Goal: Transaction & Acquisition: Purchase product/service

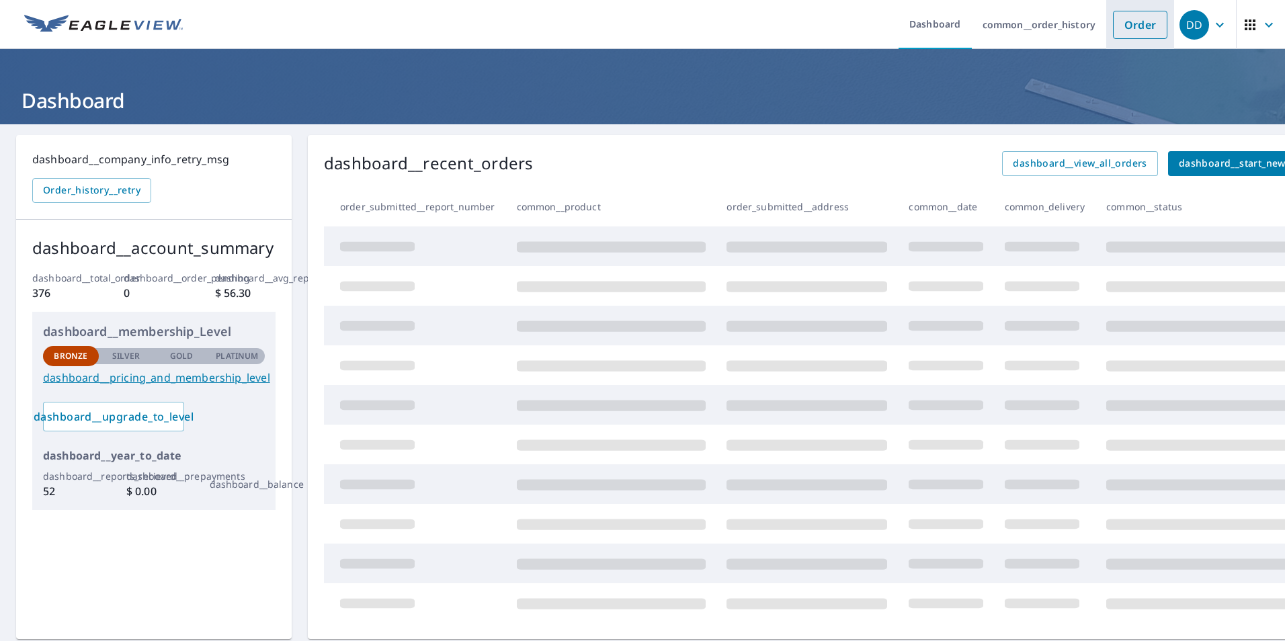
click at [1134, 28] on link "Order" at bounding box center [1140, 25] width 54 height 28
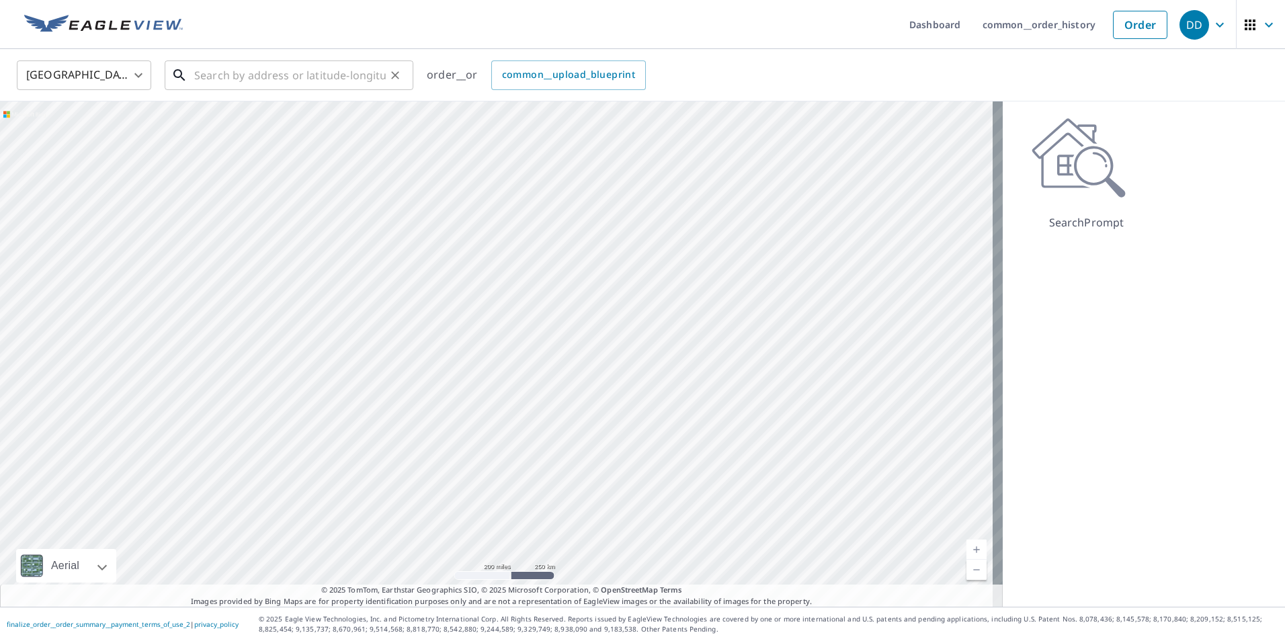
click at [210, 73] on input "text" at bounding box center [290, 75] width 192 height 38
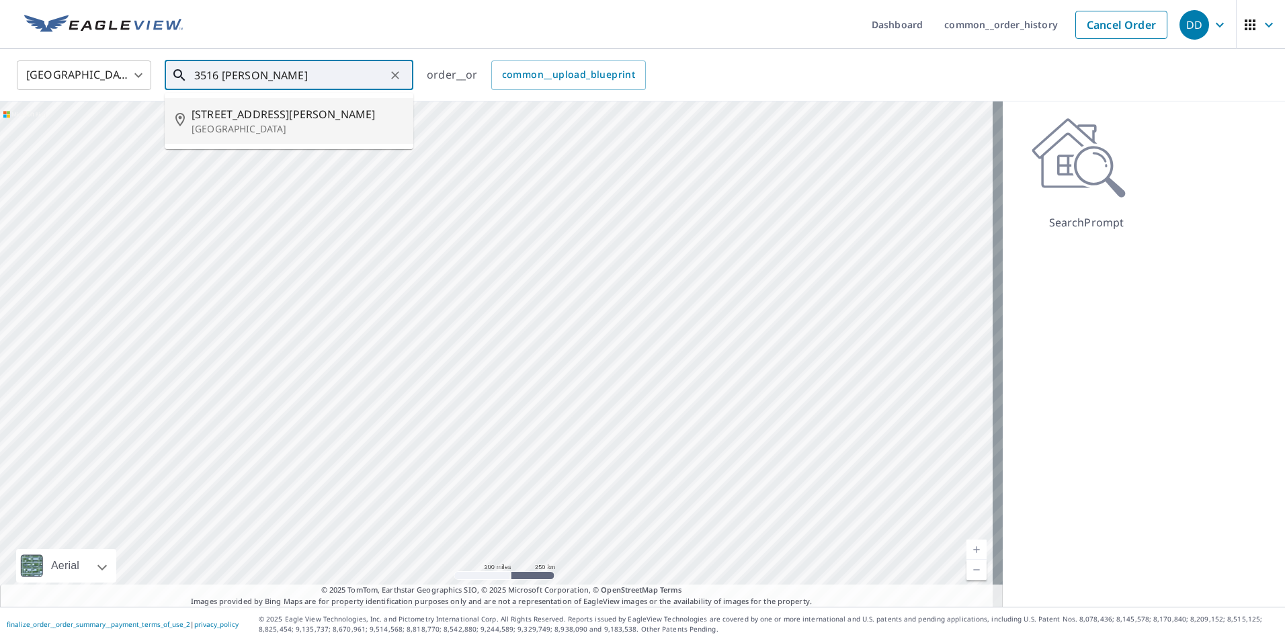
click at [233, 117] on span "[STREET_ADDRESS][PERSON_NAME]" at bounding box center [297, 114] width 211 height 16
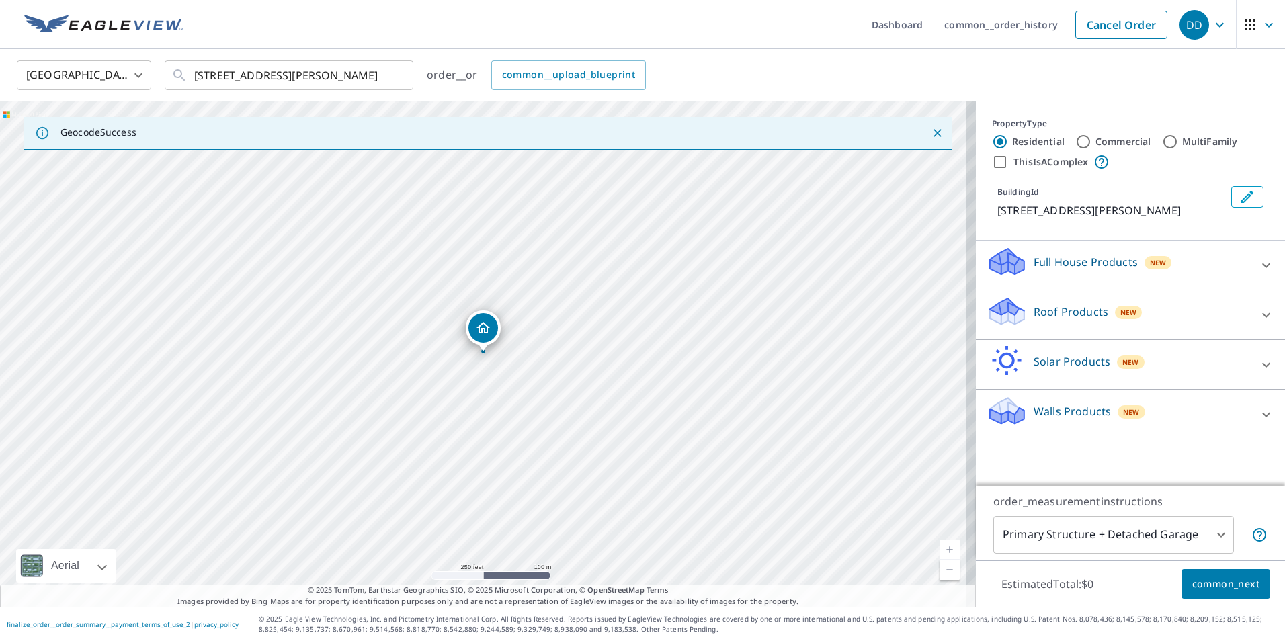
click at [944, 541] on link "Current Level 17, Zoom In" at bounding box center [950, 550] width 20 height 20
click at [942, 545] on link "Current Level 18, Zoom In" at bounding box center [950, 550] width 20 height 20
drag, startPoint x: 481, startPoint y: 328, endPoint x: 524, endPoint y: 338, distance: 44.0
click at [221, 75] on input "[STREET_ADDRESS][PERSON_NAME]" at bounding box center [290, 75] width 192 height 38
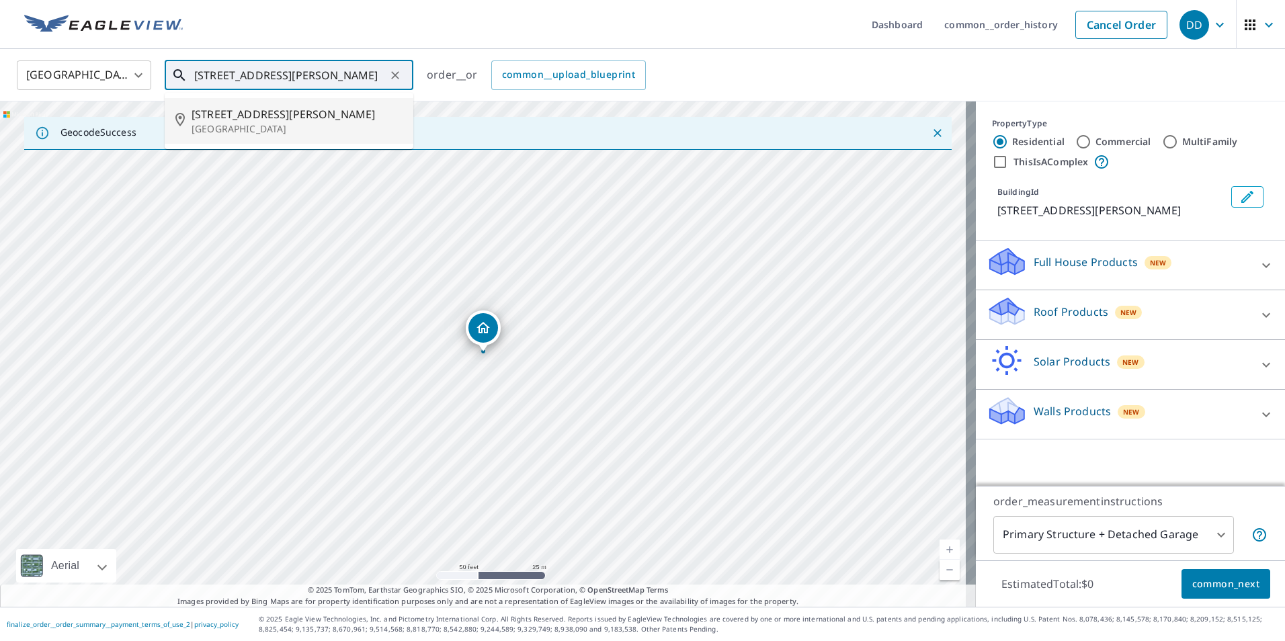
type input "[STREET_ADDRESS][PERSON_NAME]"
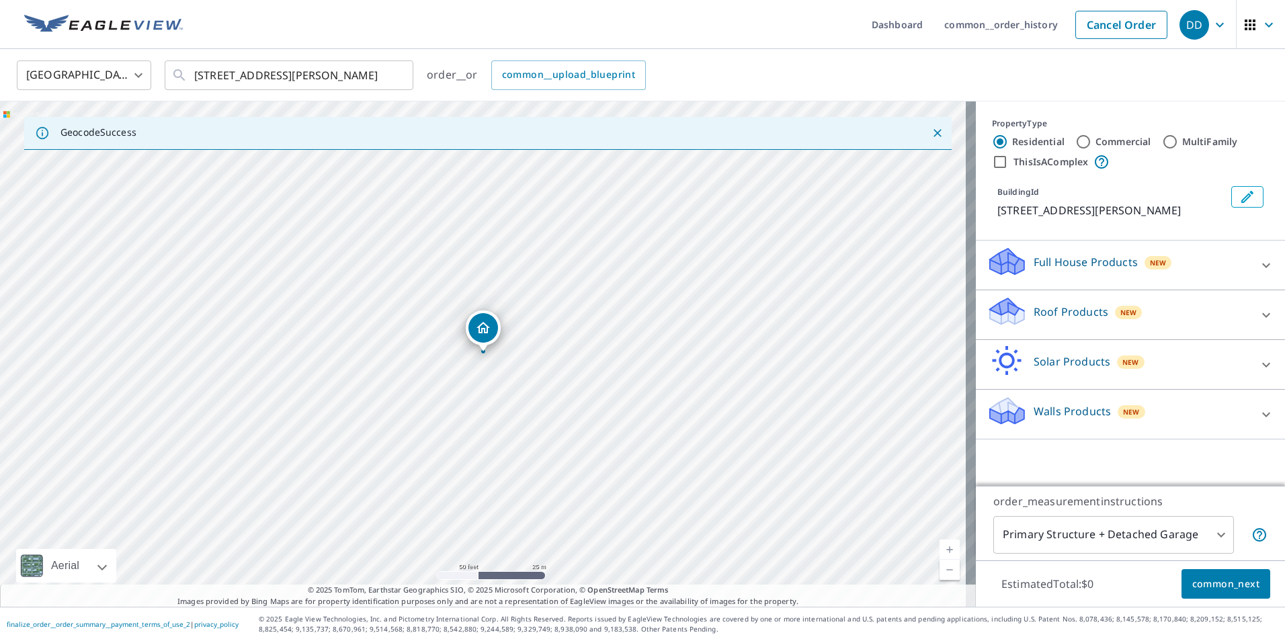
click at [1082, 311] on p "Roof Products" at bounding box center [1071, 312] width 75 height 16
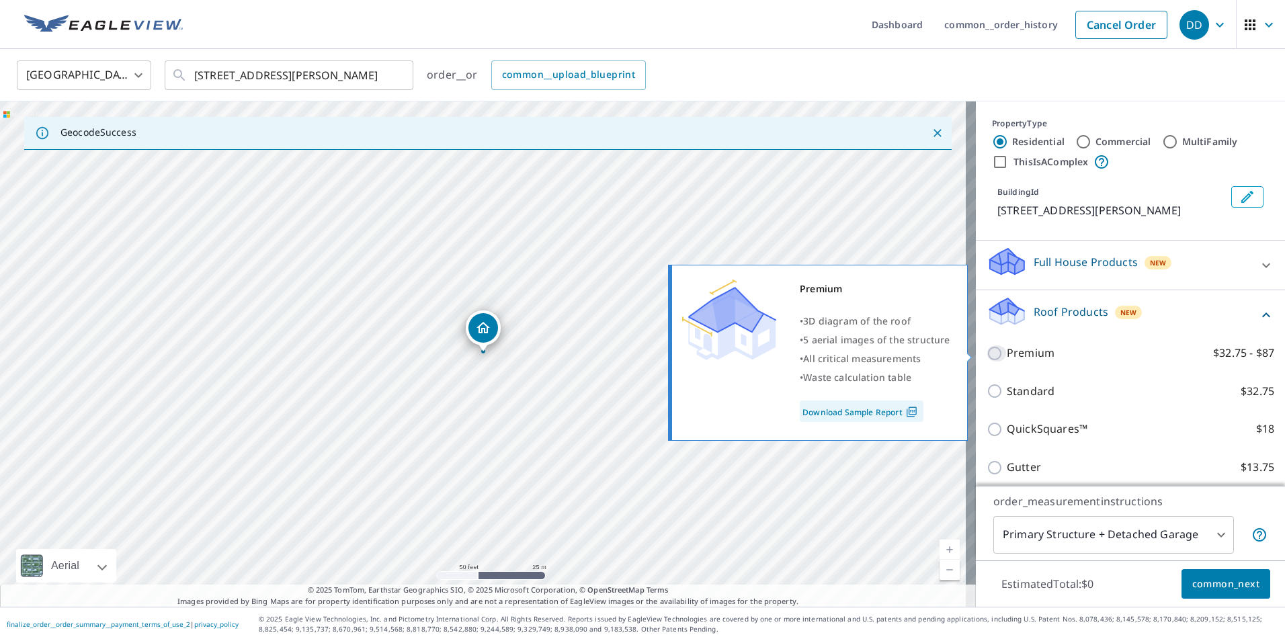
click at [987, 352] on input "Premium $32.75 - $87" at bounding box center [997, 354] width 20 height 16
checkbox input "true"
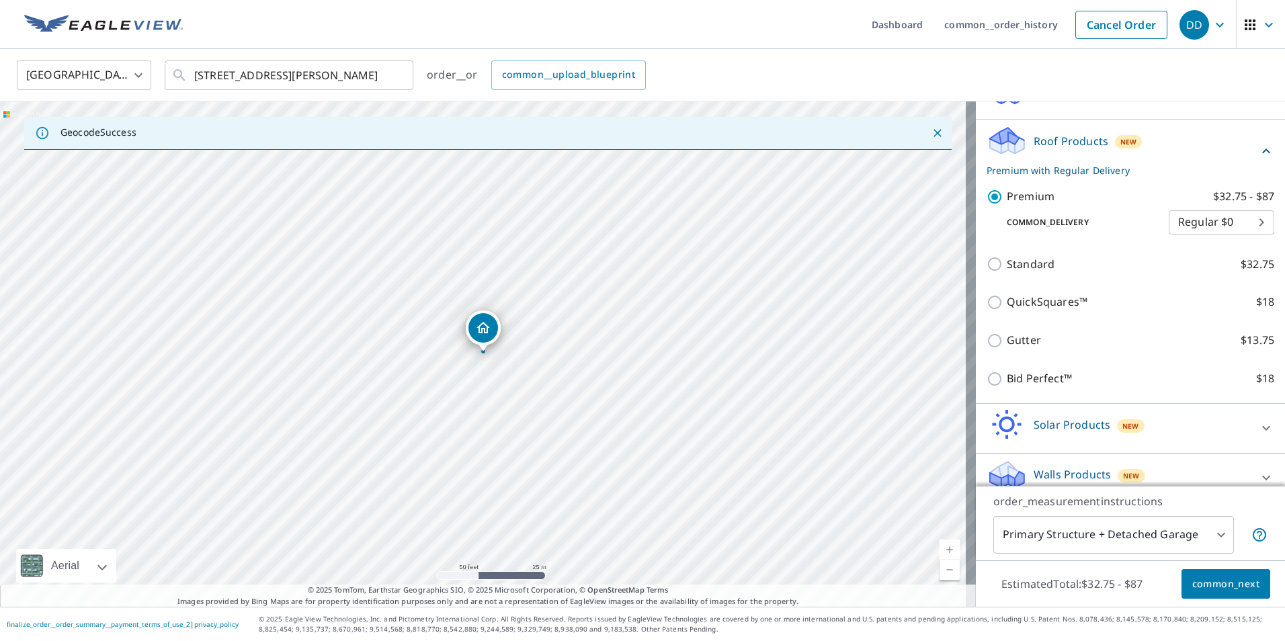
scroll to position [188, 0]
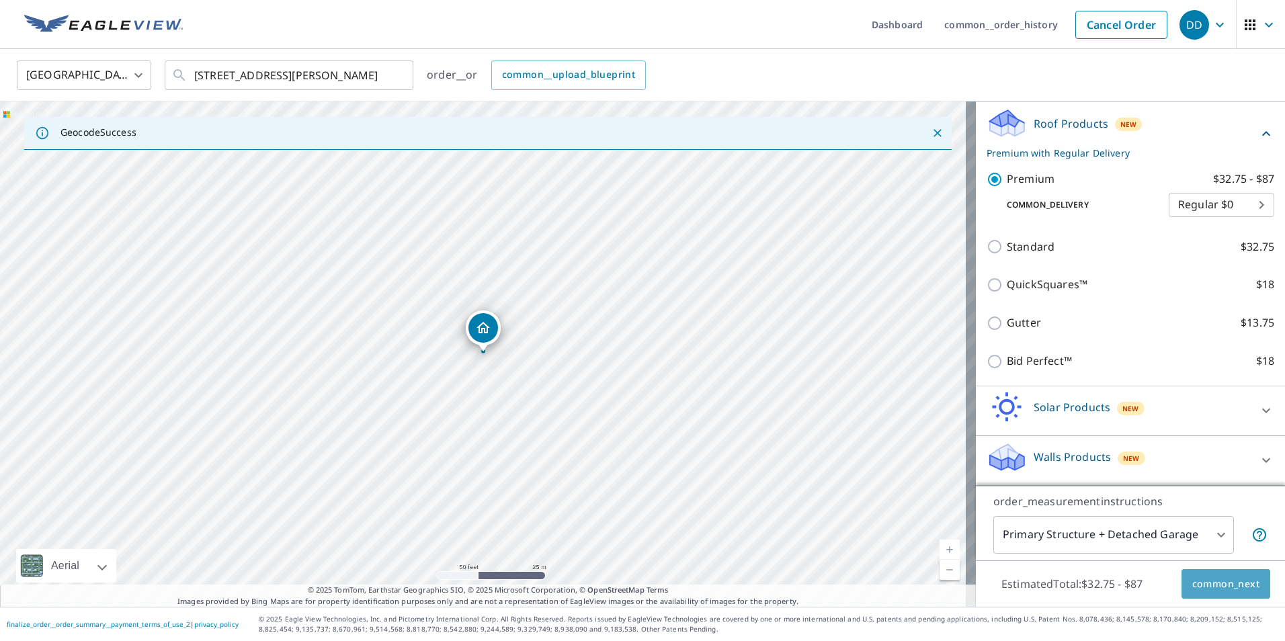
click at [1228, 581] on span "common_next" at bounding box center [1226, 584] width 67 height 17
